Goal: Task Accomplishment & Management: Use online tool/utility

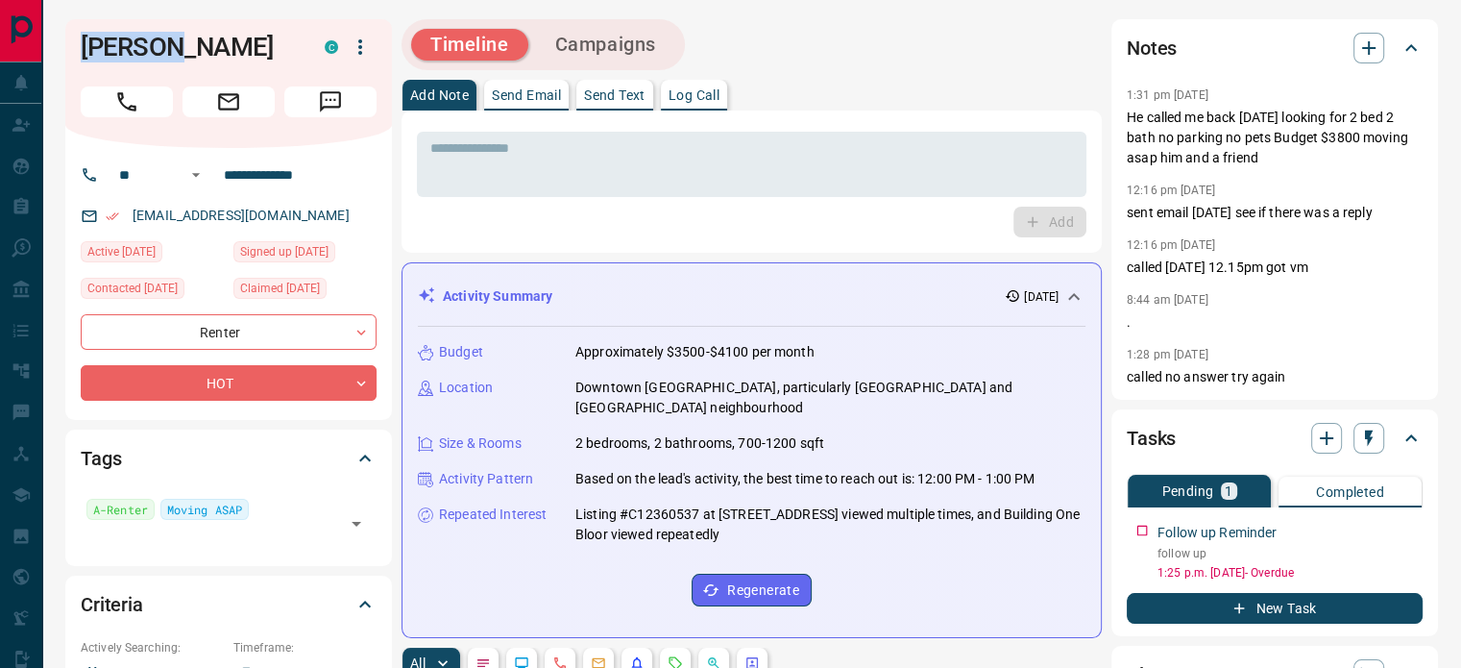
drag, startPoint x: 167, startPoint y: 49, endPoint x: 73, endPoint y: 37, distance: 94.8
click at [73, 37] on div "[PERSON_NAME] C" at bounding box center [228, 83] width 327 height 129
copy h1 "Baikunt"
drag, startPoint x: 280, startPoint y: 221, endPoint x: 131, endPoint y: 220, distance: 148.9
click at [131, 220] on div "[EMAIL_ADDRESS][DOMAIN_NAME]" at bounding box center [229, 216] width 296 height 32
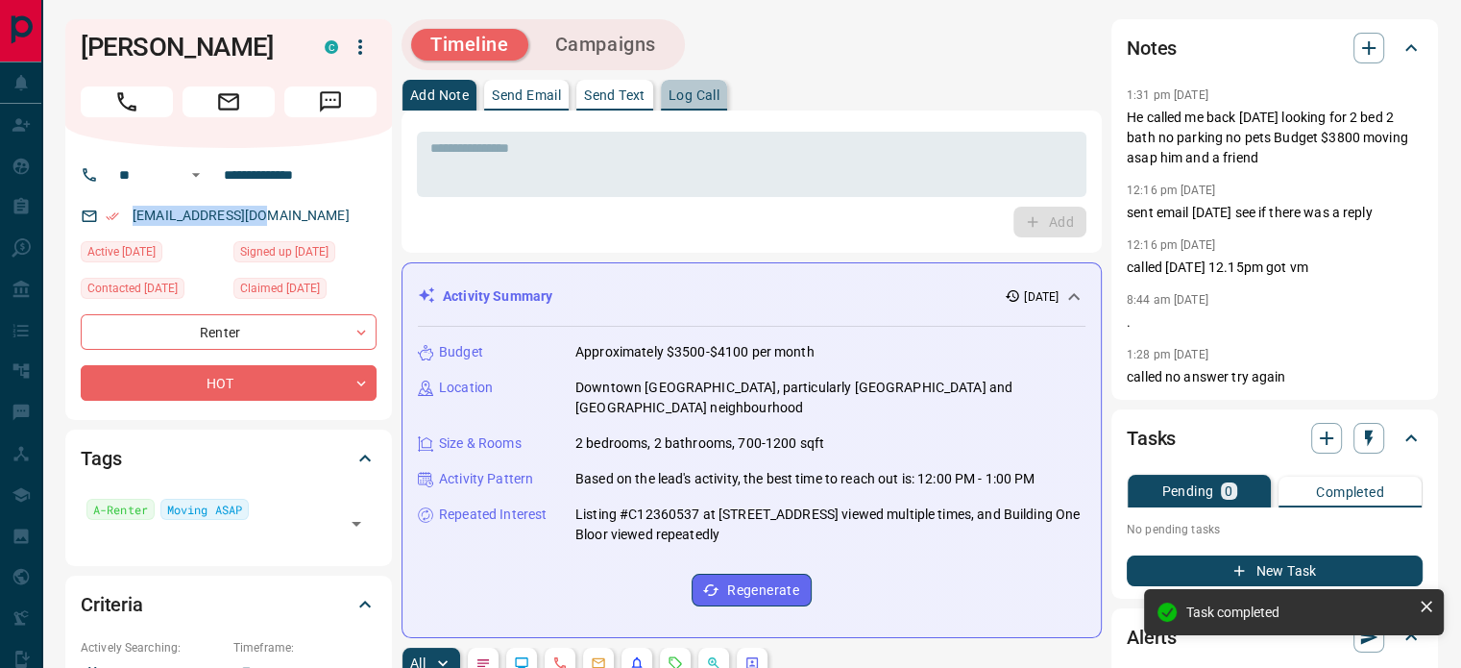
click at [690, 95] on p "Log Call" at bounding box center [694, 94] width 51 height 13
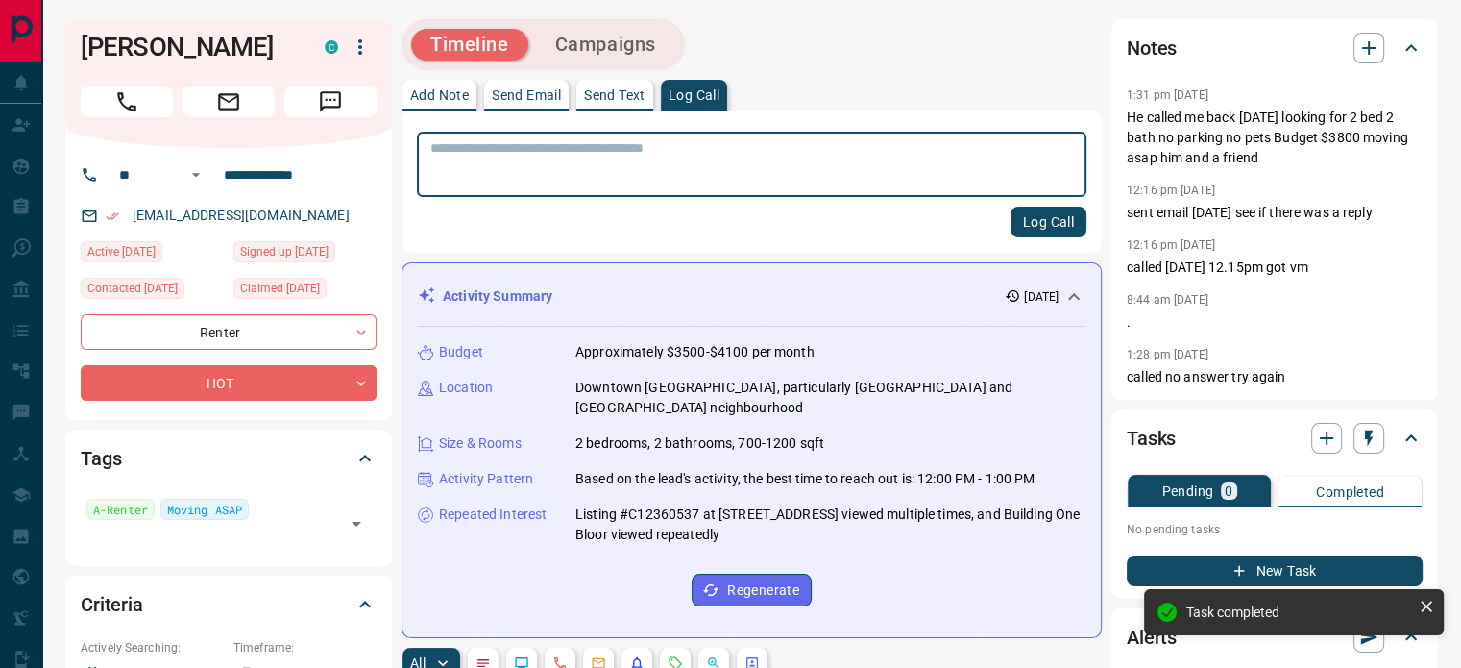
click at [675, 160] on textarea at bounding box center [751, 164] width 643 height 49
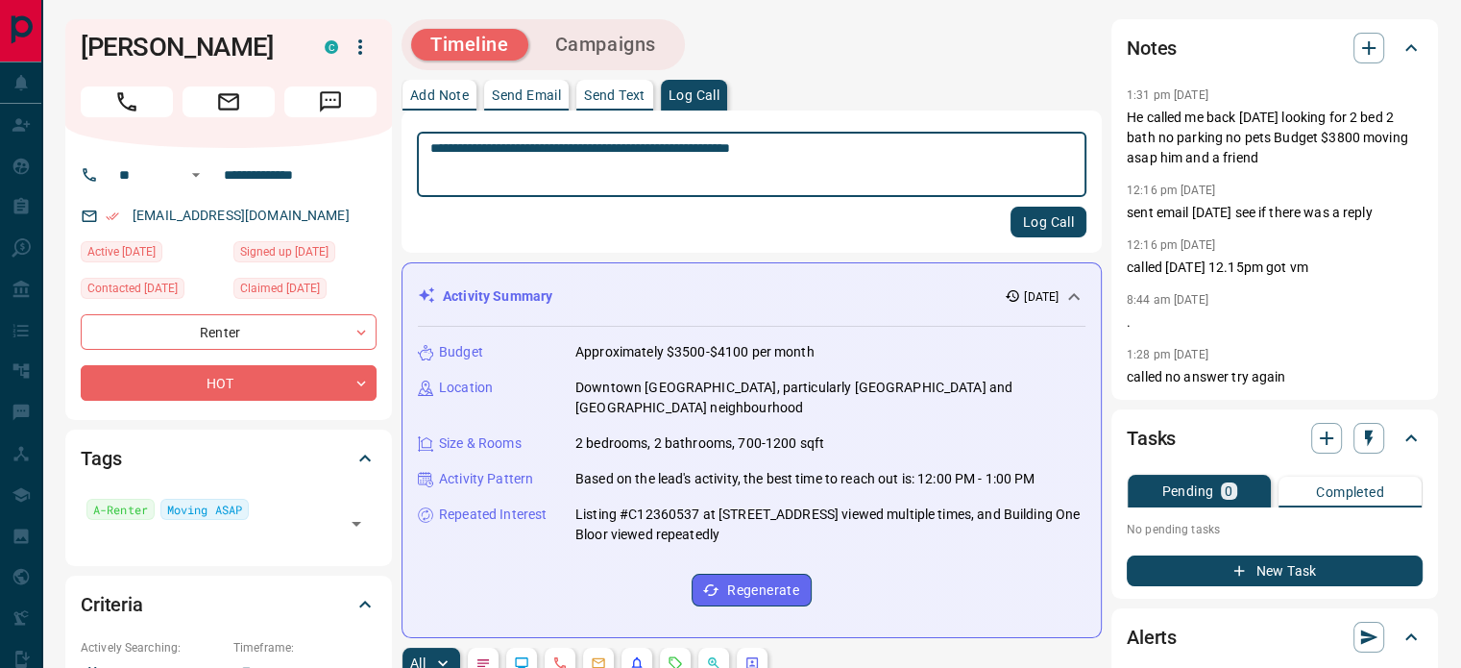
type textarea "**********"
click at [1050, 218] on button "Log Call" at bounding box center [1048, 222] width 76 height 31
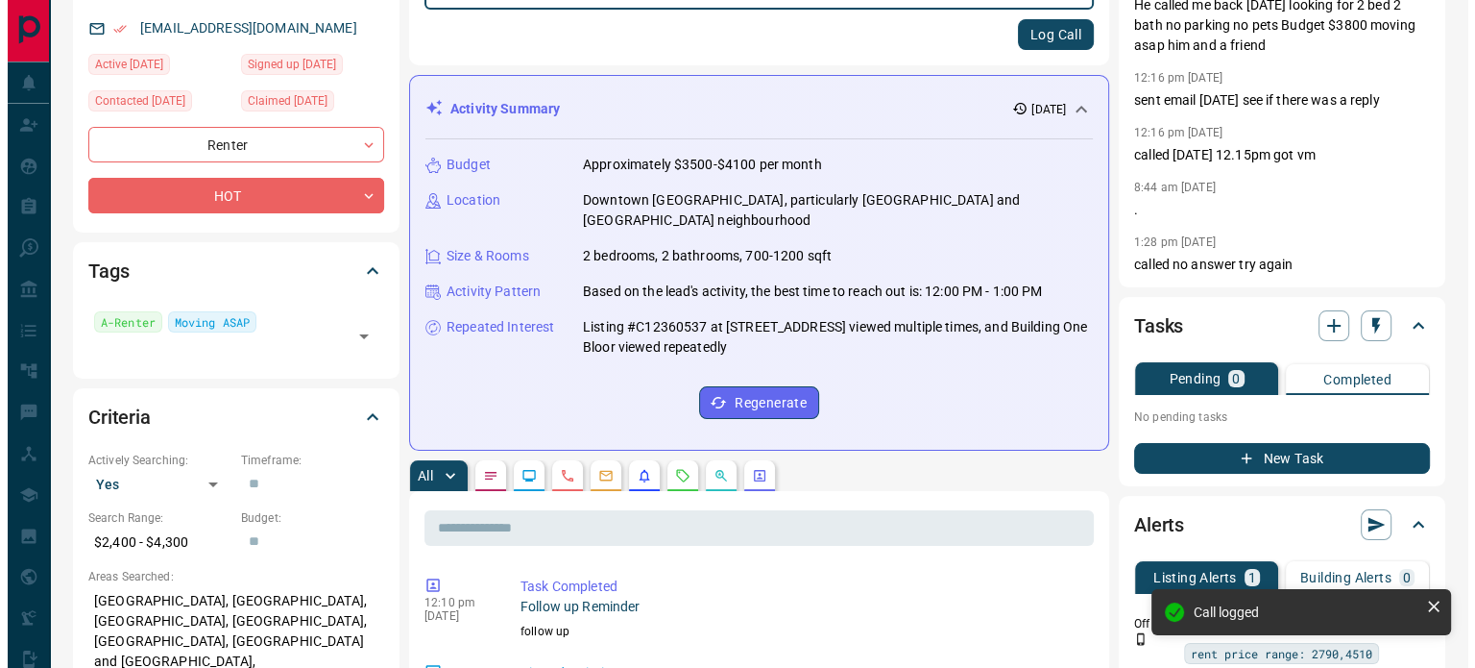
scroll to position [192, 0]
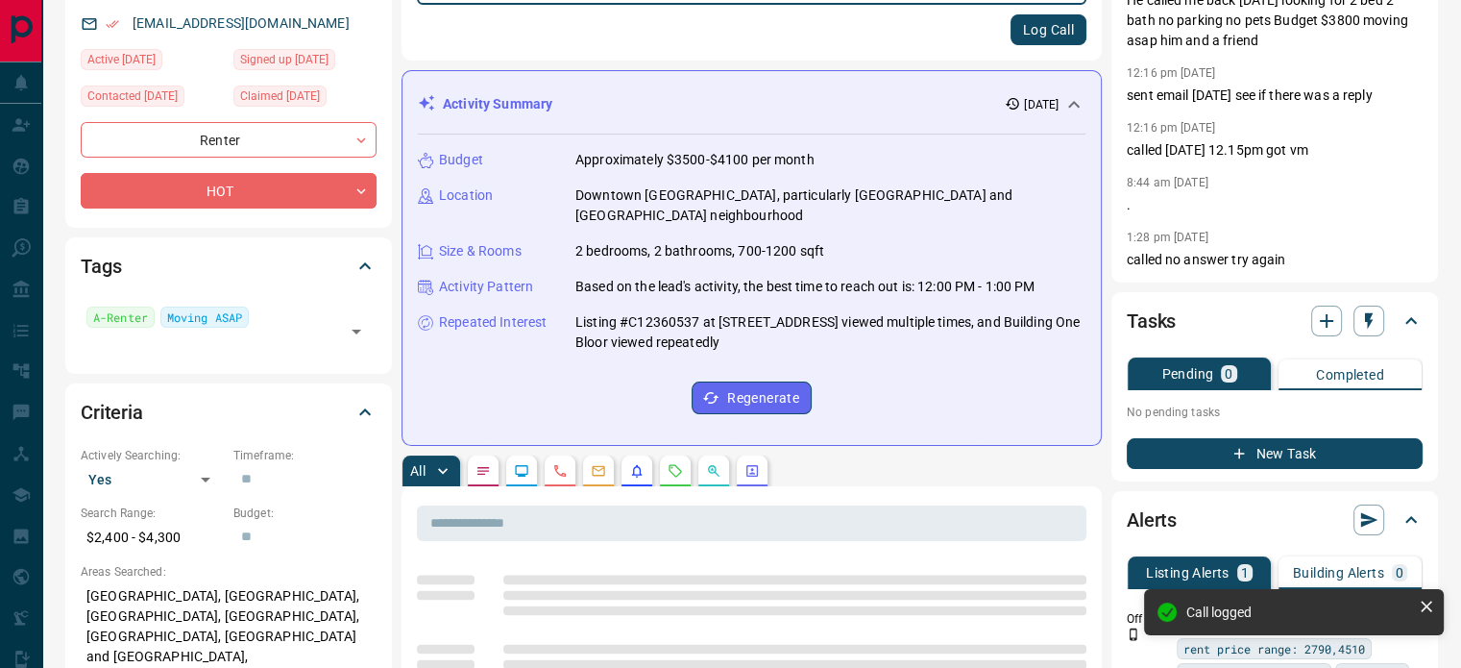
click at [1214, 469] on button "New Task" at bounding box center [1275, 453] width 296 height 31
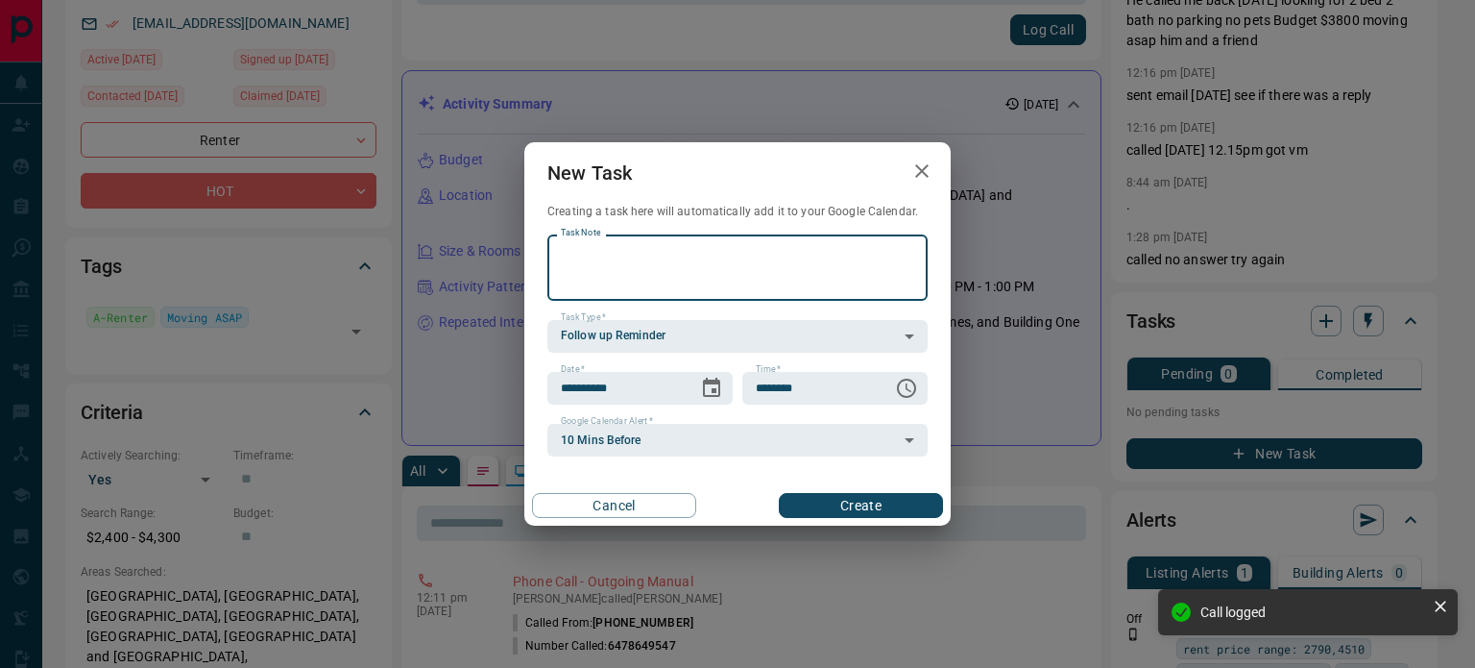
click at [673, 268] on textarea "Task Note" at bounding box center [737, 267] width 353 height 49
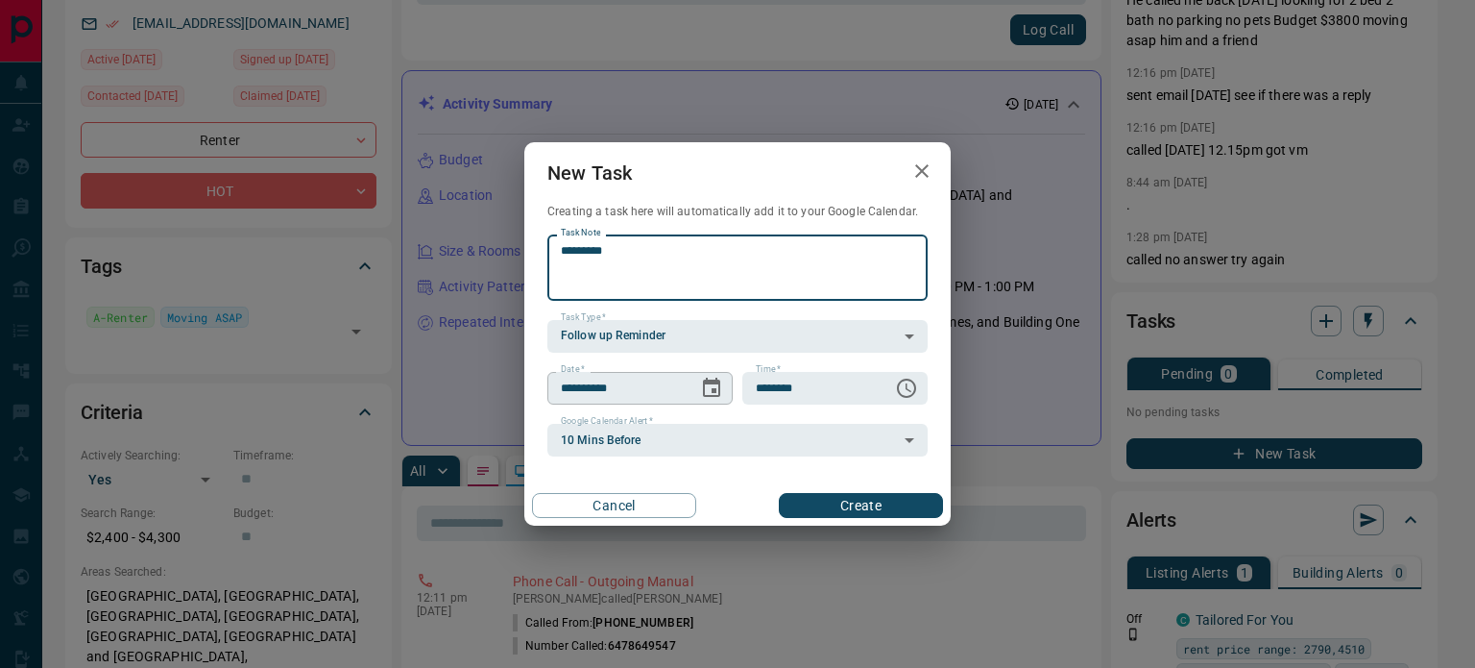
type textarea "*********"
click at [708, 390] on icon "Choose date, selected date is Sep 16, 2025" at bounding box center [711, 388] width 23 height 23
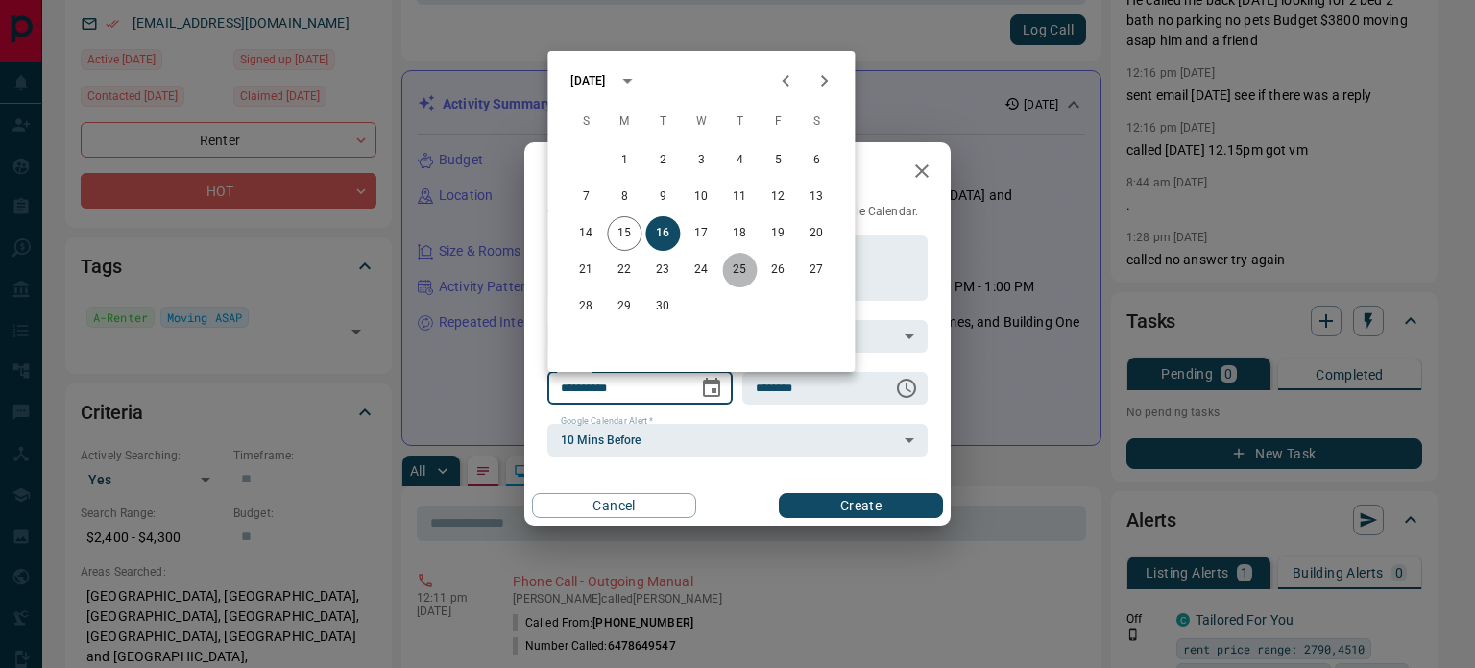
click at [738, 266] on button "25" at bounding box center [739, 270] width 35 height 35
type input "**********"
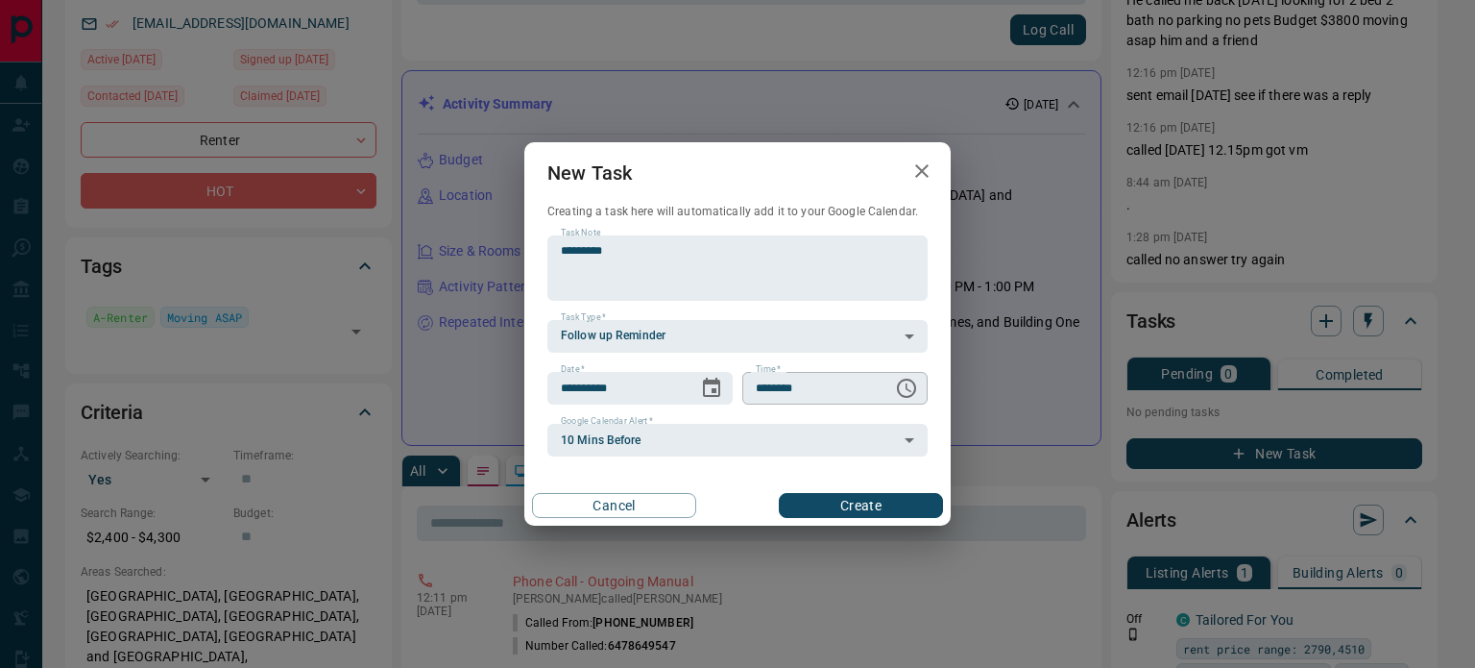
click at [908, 382] on icon "Choose time, selected time is 6:00 AM" at bounding box center [906, 388] width 23 height 23
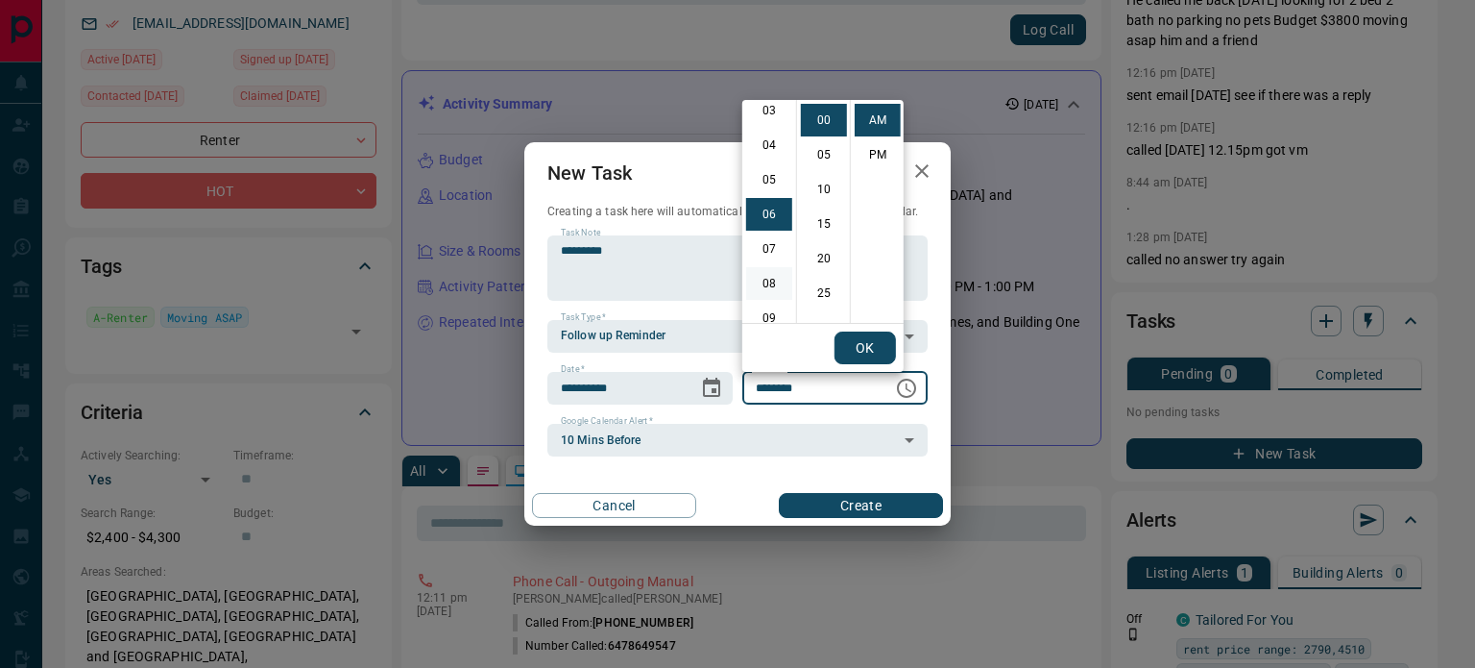
scroll to position [15, 0]
click at [772, 308] on li "06" at bounding box center [769, 312] width 46 height 33
click at [874, 156] on li "PM" at bounding box center [878, 154] width 46 height 33
type input "********"
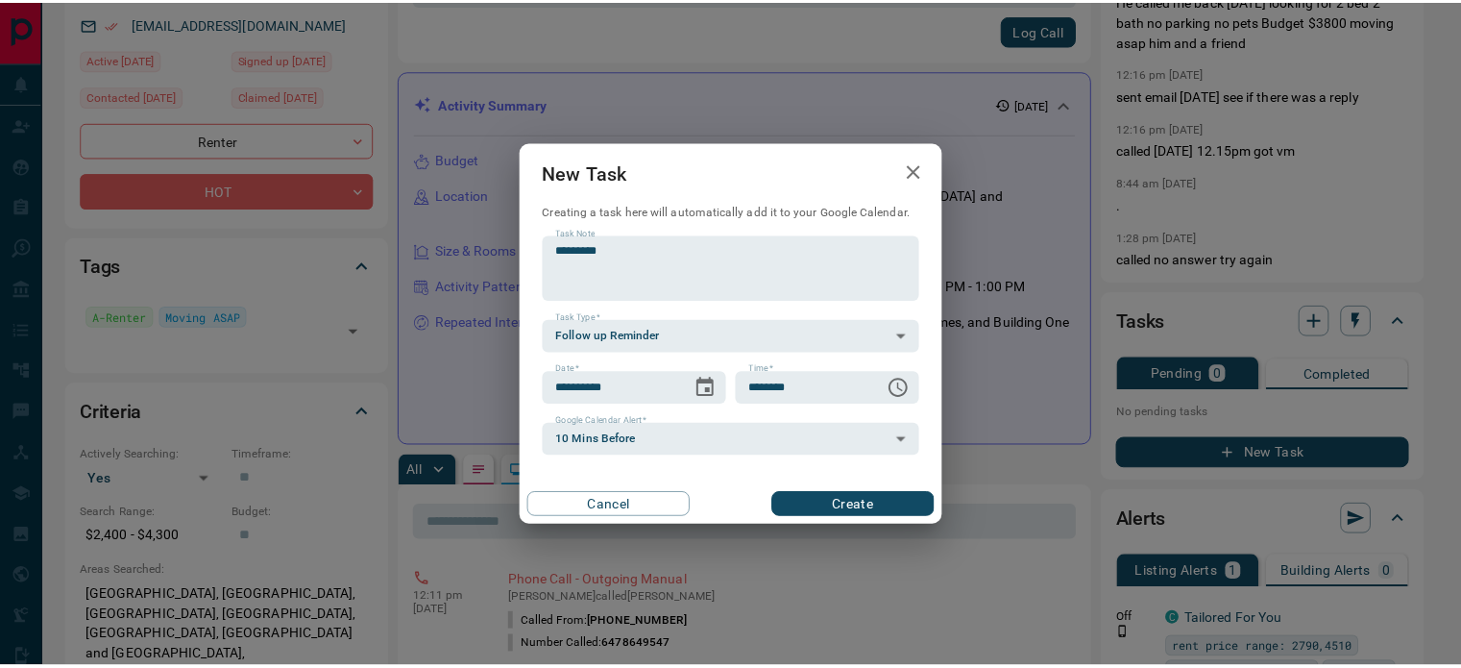
scroll to position [29, 0]
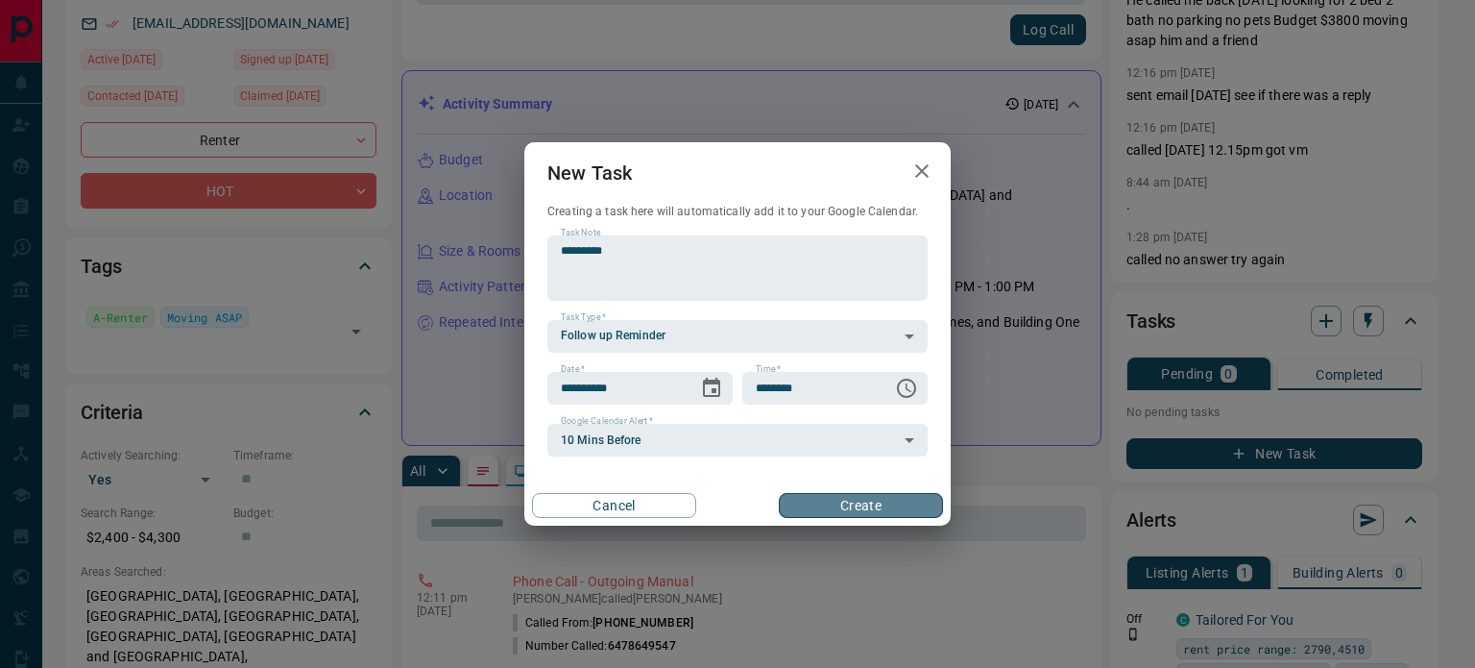
click at [847, 499] on button "Create" at bounding box center [861, 505] width 164 height 25
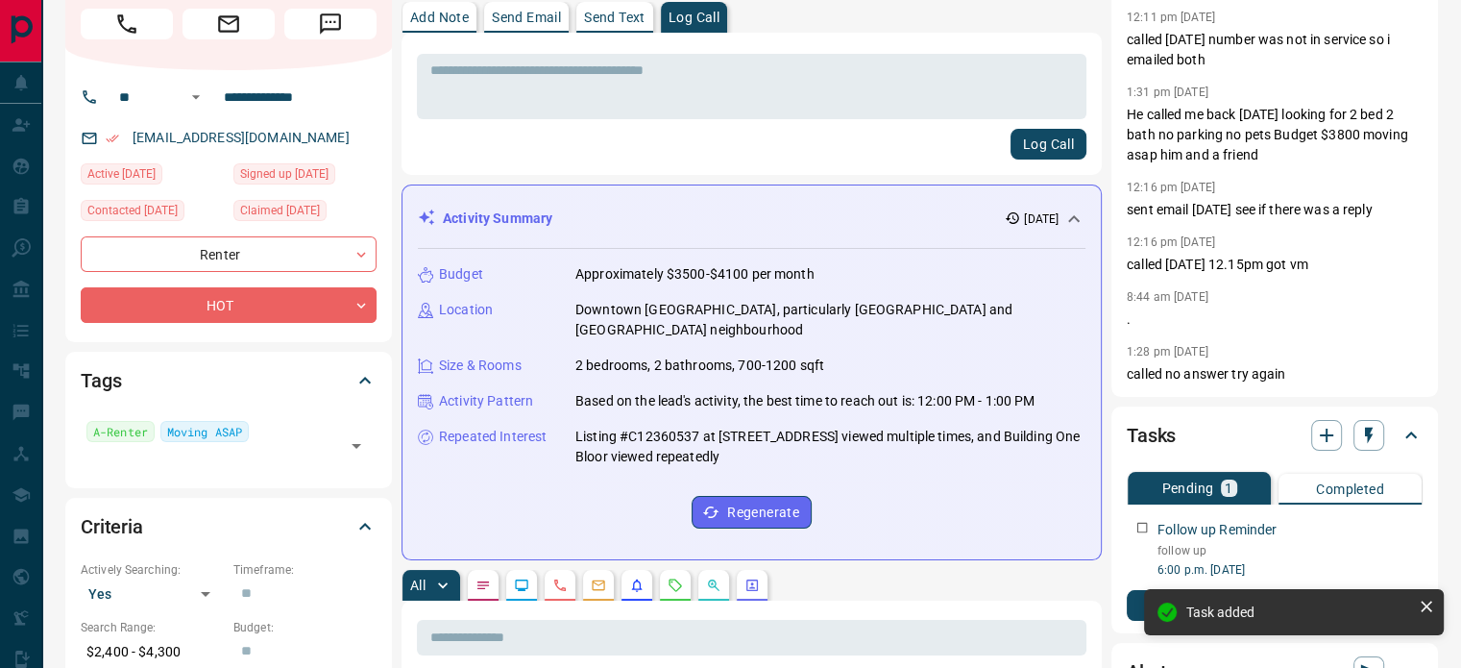
scroll to position [0, 0]
